Goal: Navigation & Orientation: Find specific page/section

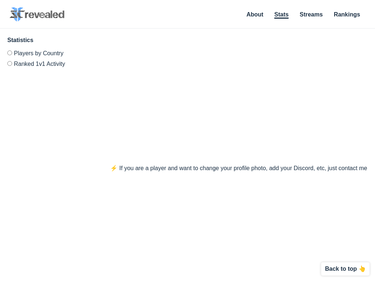
click at [347, 12] on link "Rankings" at bounding box center [347, 14] width 26 height 6
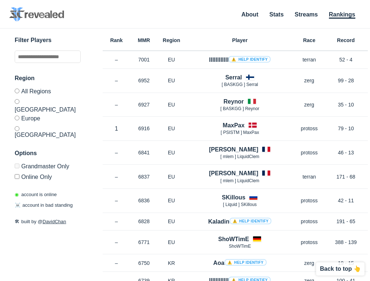
click at [276, 12] on link "Stats" at bounding box center [276, 14] width 14 height 6
